Goal: Check status: Check status

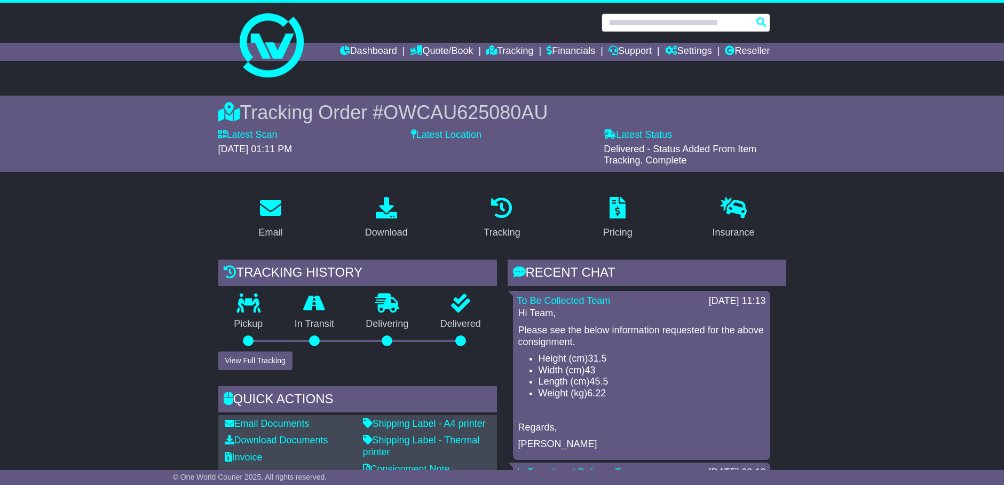
click at [729, 19] on input "text" at bounding box center [685, 22] width 169 height 19
paste input "**********"
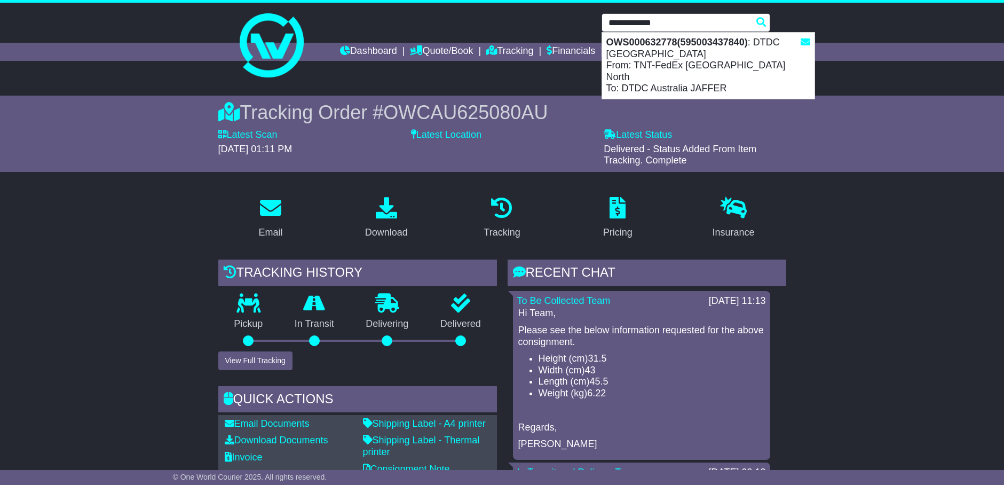
click at [669, 52] on div "OWS000632778(595003437840) : DTDC [GEOGRAPHIC_DATA] From: TNT-FedEx [GEOGRAPHIC…" at bounding box center [708, 66] width 212 height 66
type input "**********"
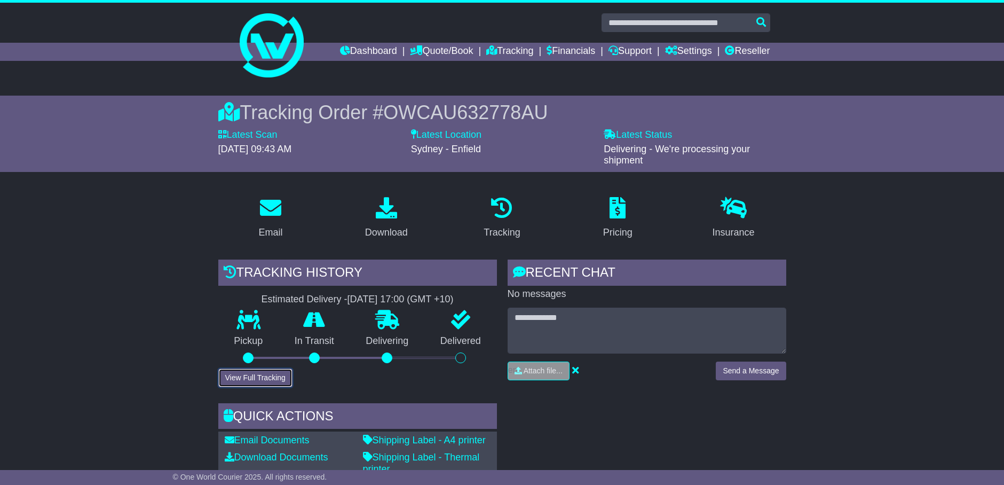
click at [269, 375] on button "View Full Tracking" at bounding box center [255, 377] width 74 height 19
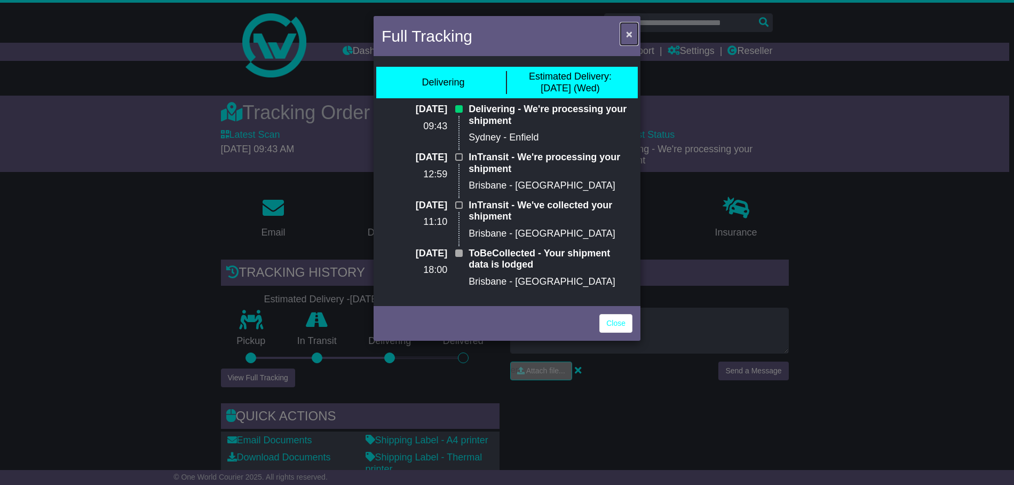
click at [629, 36] on span "×" at bounding box center [629, 34] width 6 height 12
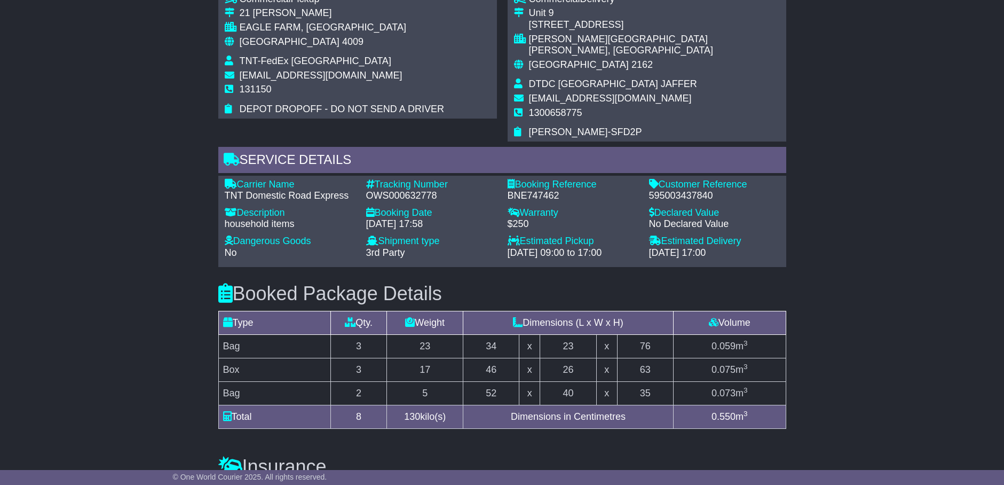
scroll to position [600, 0]
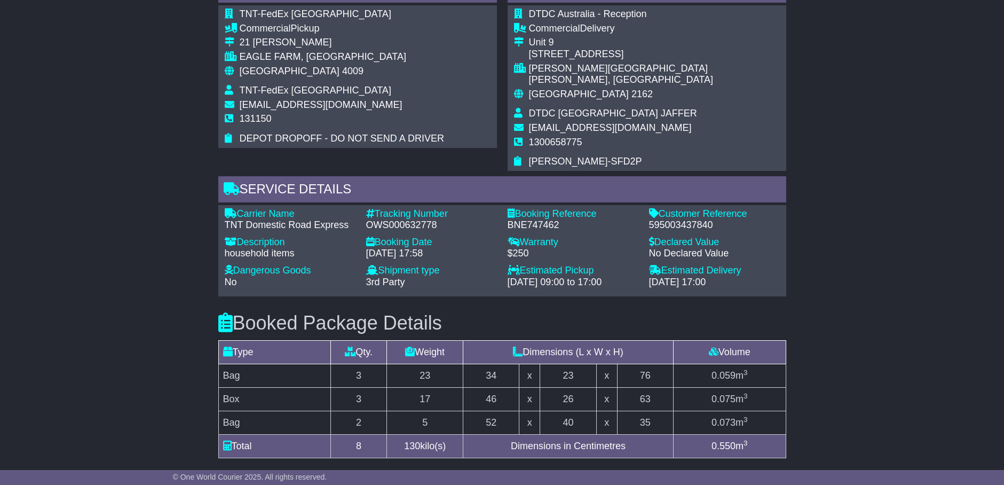
drag, startPoint x: 638, startPoint y: 140, endPoint x: 629, endPoint y: 144, distance: 9.3
click at [635, 140] on td "1300658775" at bounding box center [654, 147] width 251 height 20
drag, startPoint x: 627, startPoint y: 145, endPoint x: 550, endPoint y: 145, distance: 76.8
click at [550, 145] on tbody "DTDC Australia - Reception Commercial Delivery Unit 9 10 Ferngrove Place Cheste…" at bounding box center [647, 88] width 266 height 159
drag, startPoint x: 550, startPoint y: 145, endPoint x: 535, endPoint y: 152, distance: 16.5
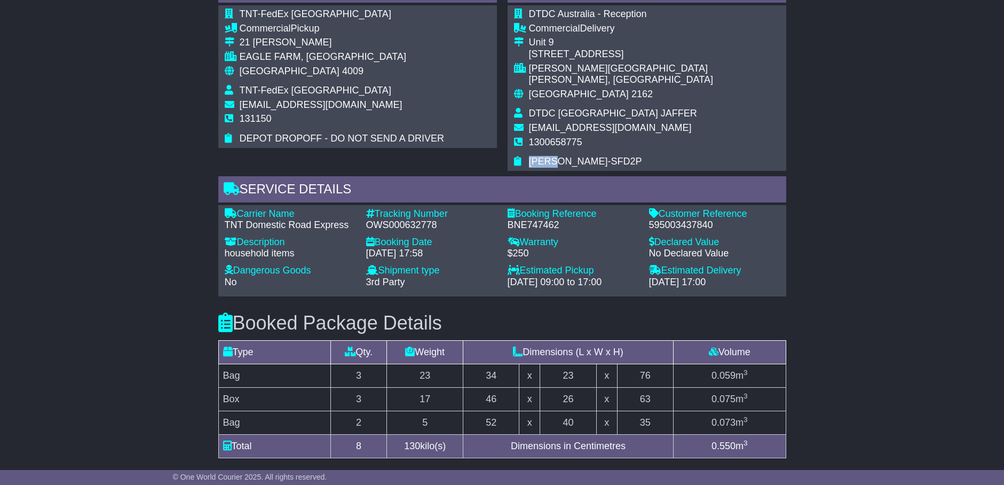
click at [535, 156] on span "Regina Rabanal-SFD2P" at bounding box center [585, 161] width 113 height 11
click at [526, 156] on td at bounding box center [521, 162] width 15 height 12
drag, startPoint x: 527, startPoint y: 149, endPoint x: 617, endPoint y: 163, distance: 90.8
click at [617, 163] on div "Pickup Details - Tail Lift TNT-FedEx Brisbane North Commercial Pickup 21 Taylor…" at bounding box center [502, 137] width 578 height 320
copy div "Regina Rabanal-SFD2P Service Details"
